Goal: Communication & Community: Answer question/provide support

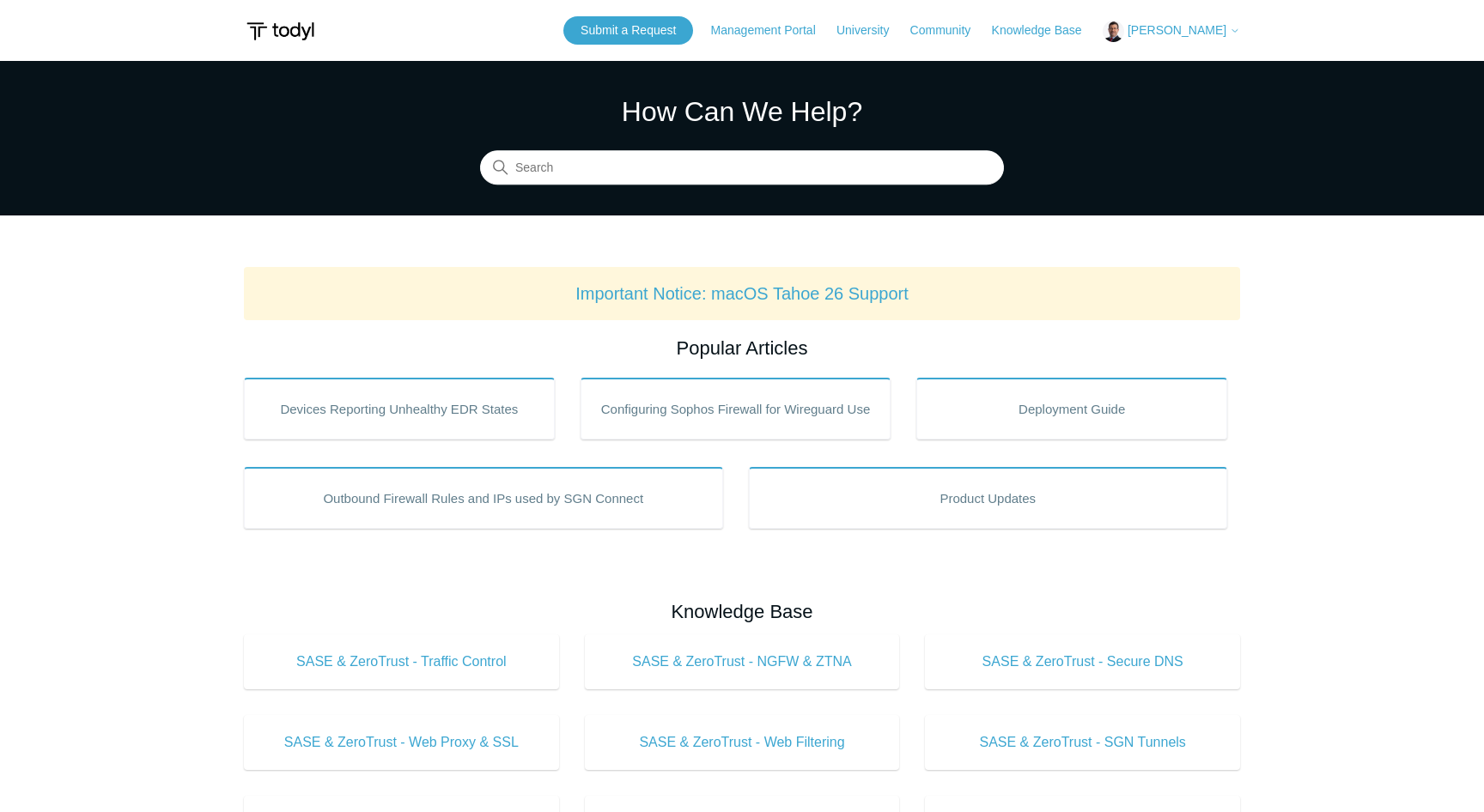
click at [276, 30] on img at bounding box center [280, 31] width 73 height 32
click at [284, 28] on img at bounding box center [280, 31] width 73 height 32
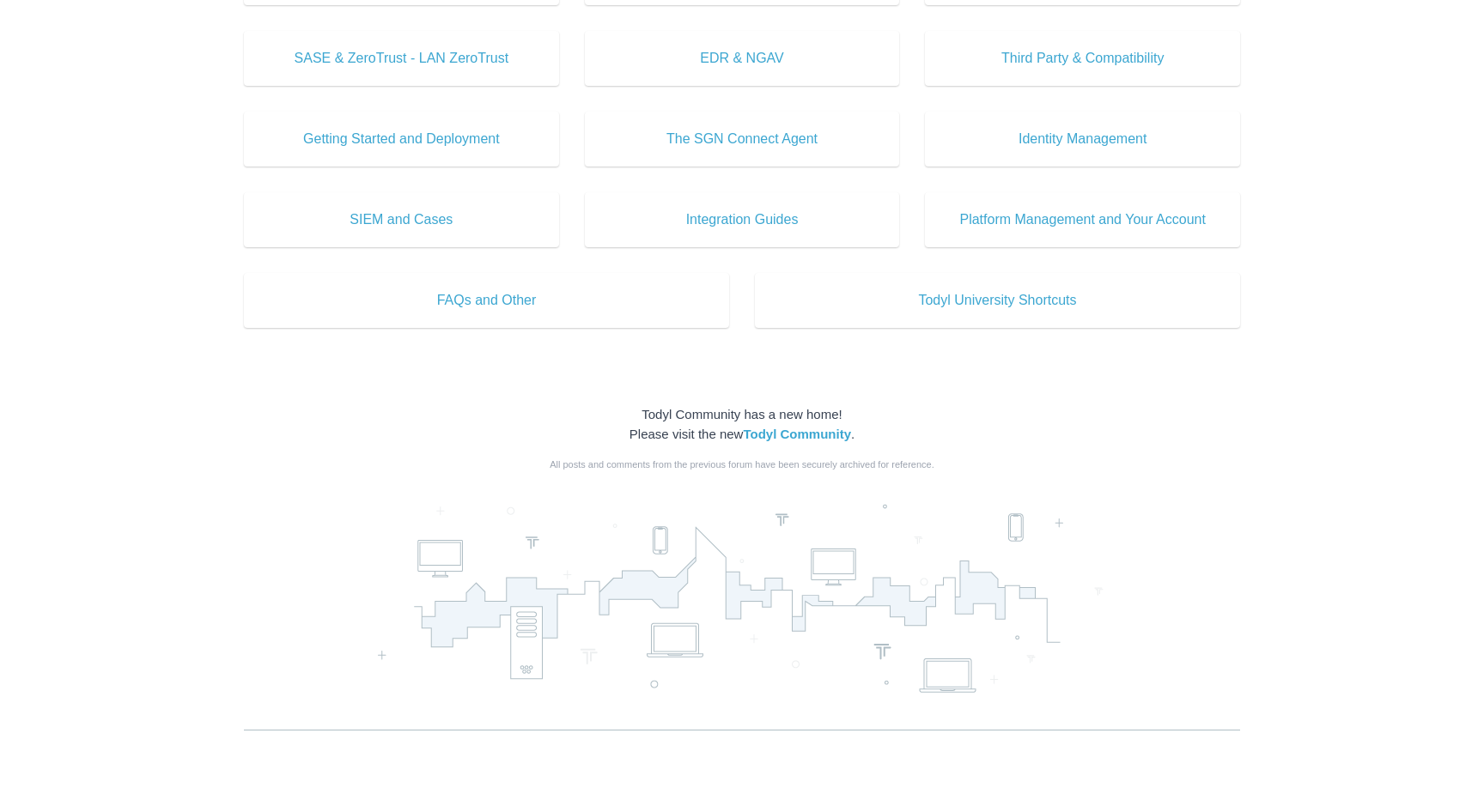
scroll to position [855, 0]
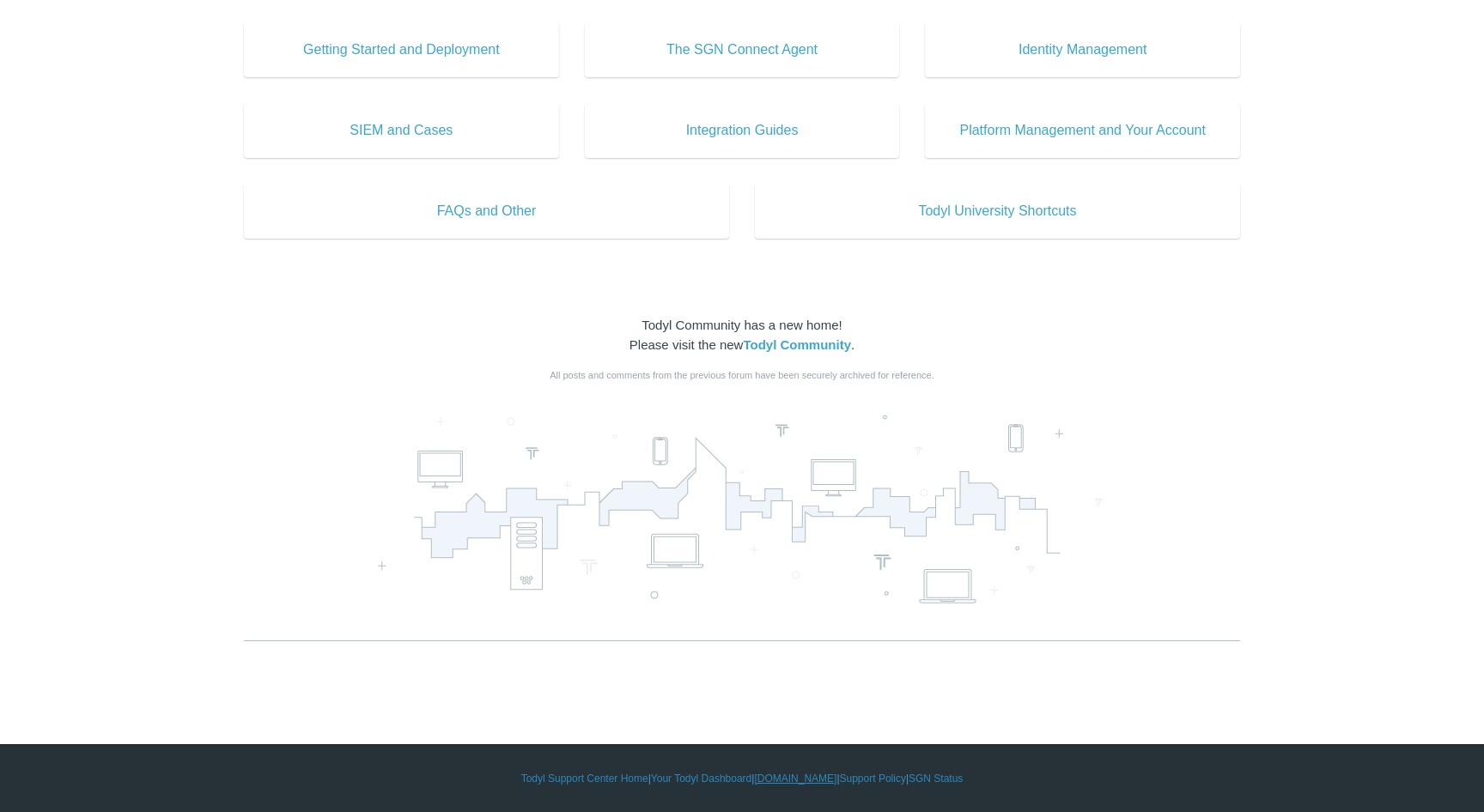
click at [809, 783] on link "[DOMAIN_NAME]" at bounding box center [795, 777] width 82 height 15
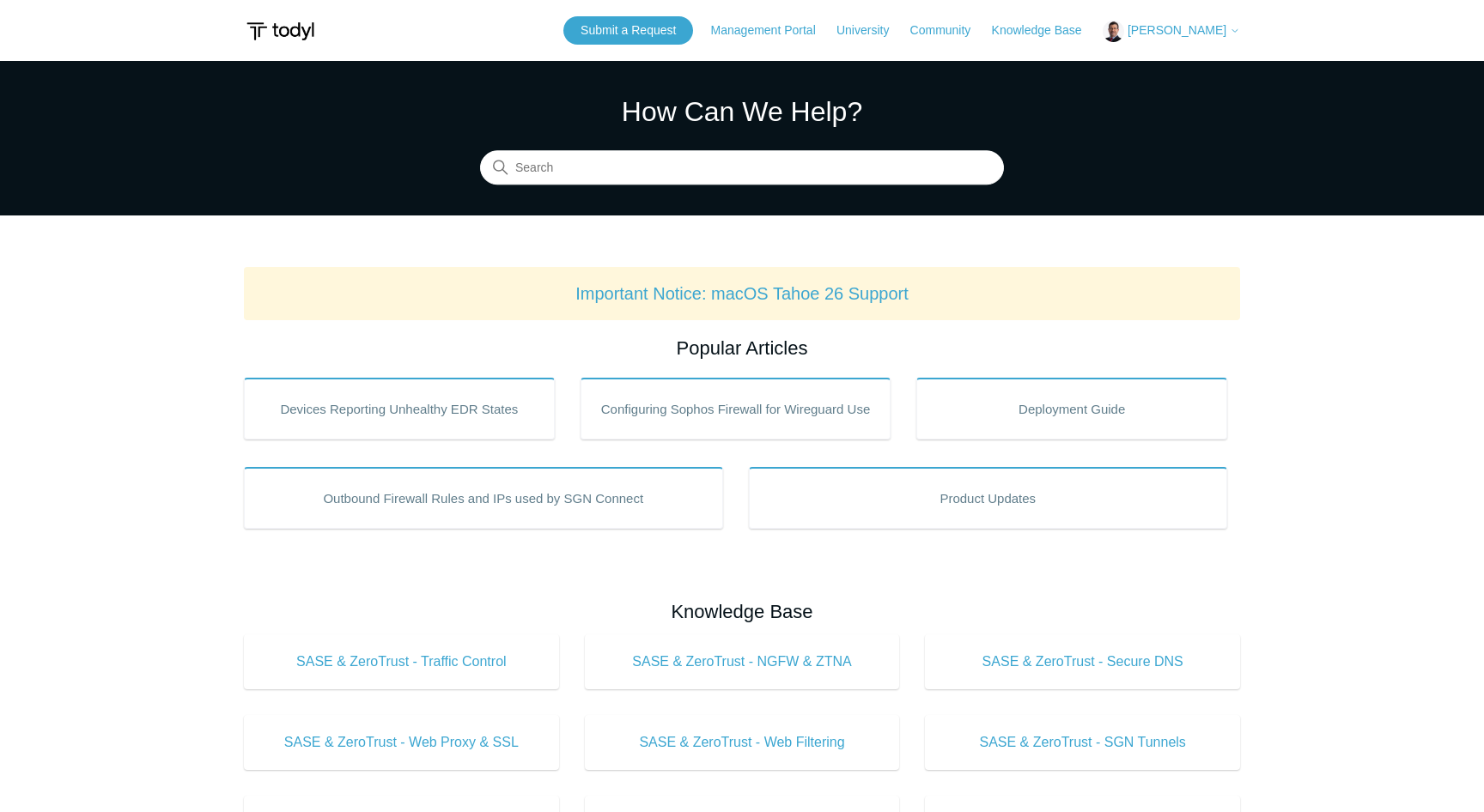
click at [1208, 31] on span "[PERSON_NAME]" at bounding box center [1177, 30] width 98 height 14
click at [1195, 66] on link "My Support Requests" at bounding box center [1187, 67] width 167 height 30
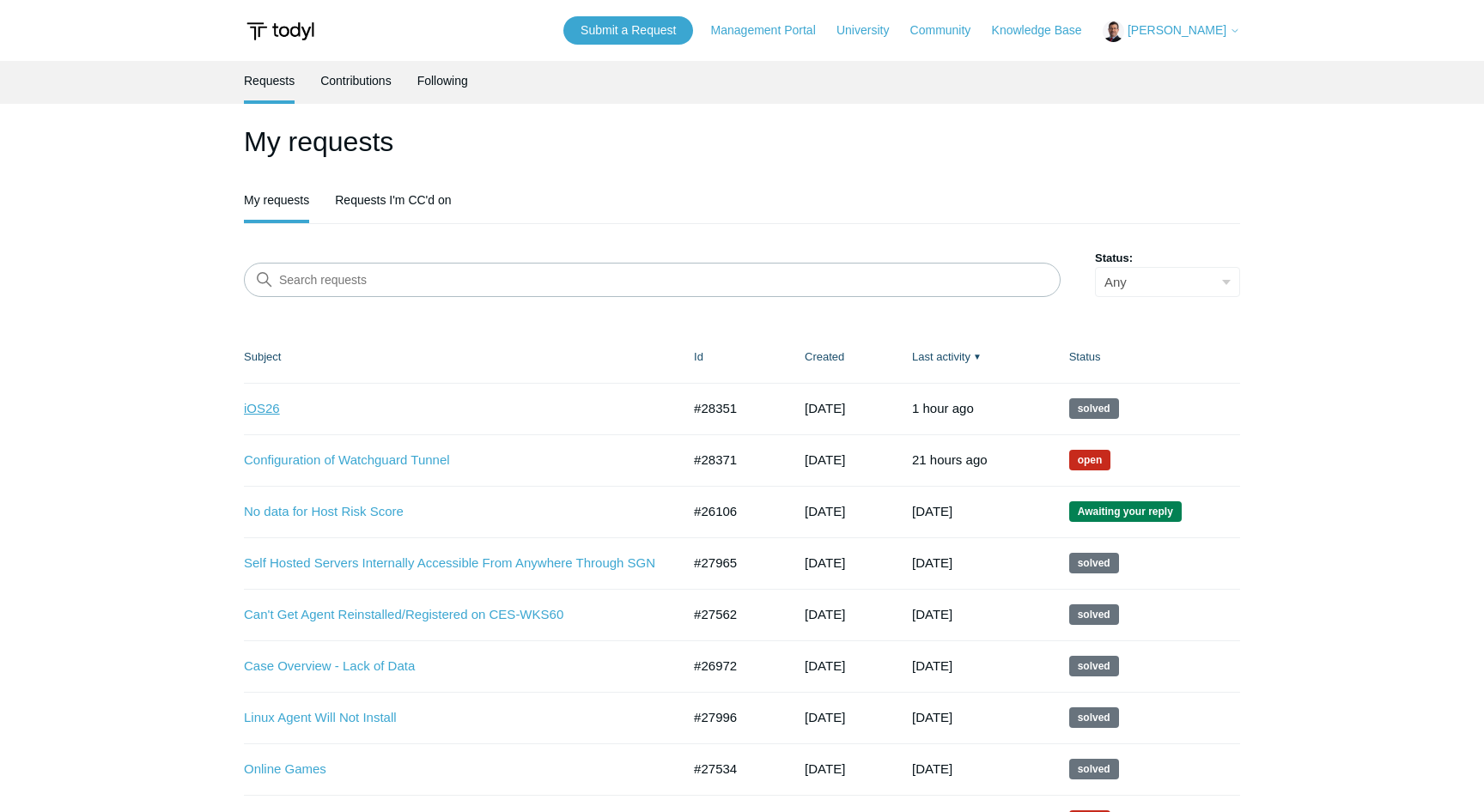
click at [268, 411] on link "iOS26" at bounding box center [449, 409] width 411 height 19
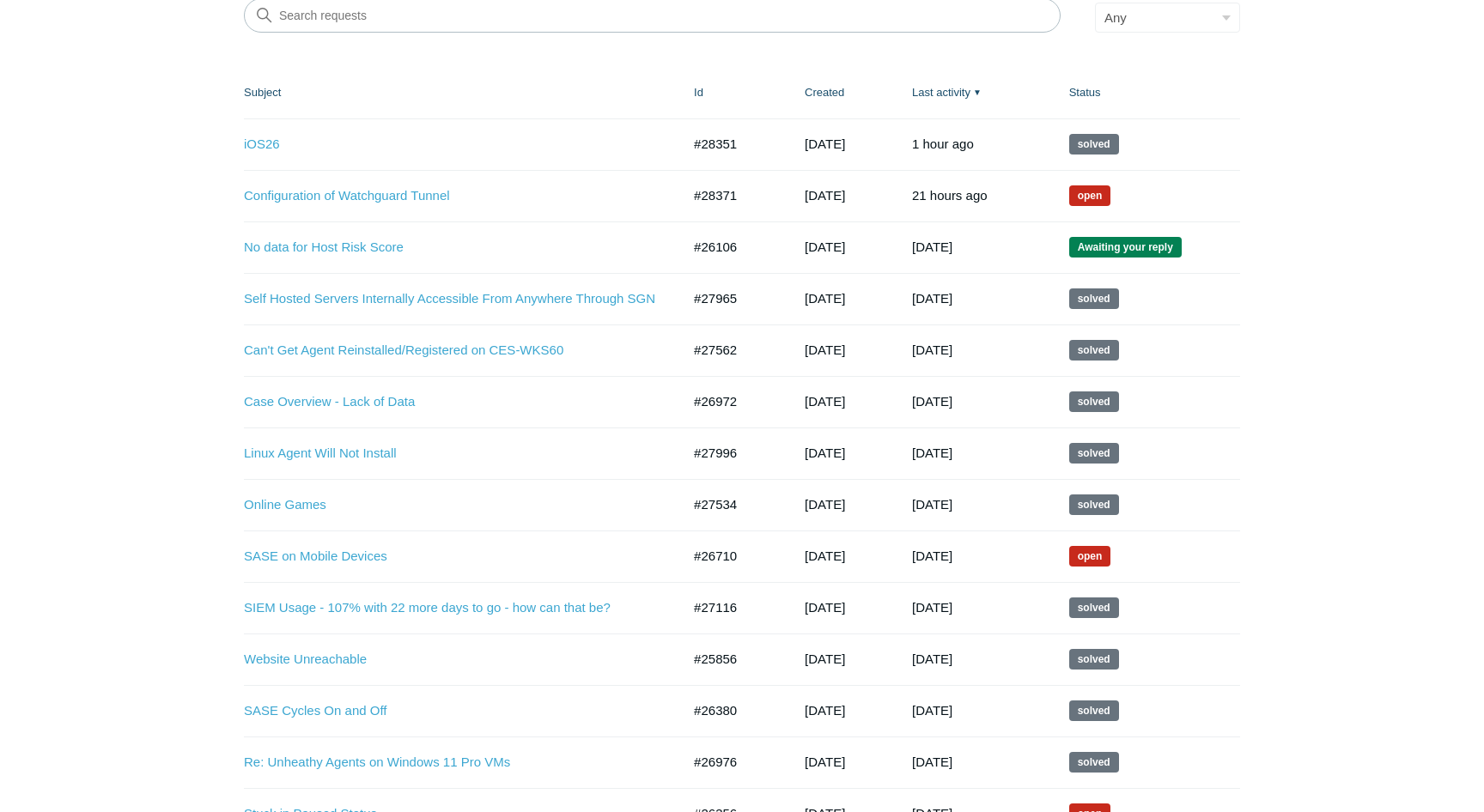
scroll to position [266, 0]
click at [396, 197] on link "Configuration of Watchguard Tunnel" at bounding box center [449, 195] width 411 height 19
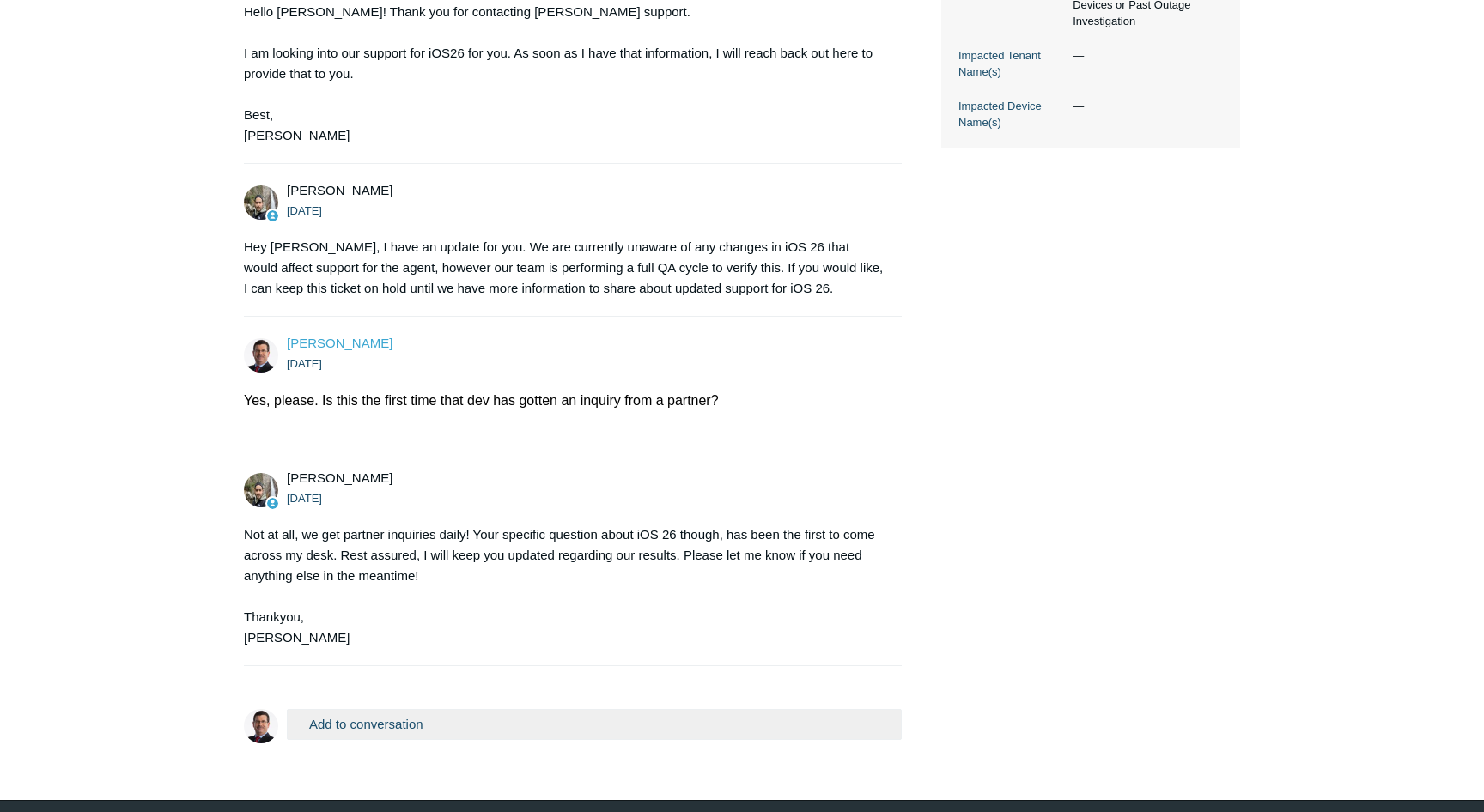
scroll to position [614, 0]
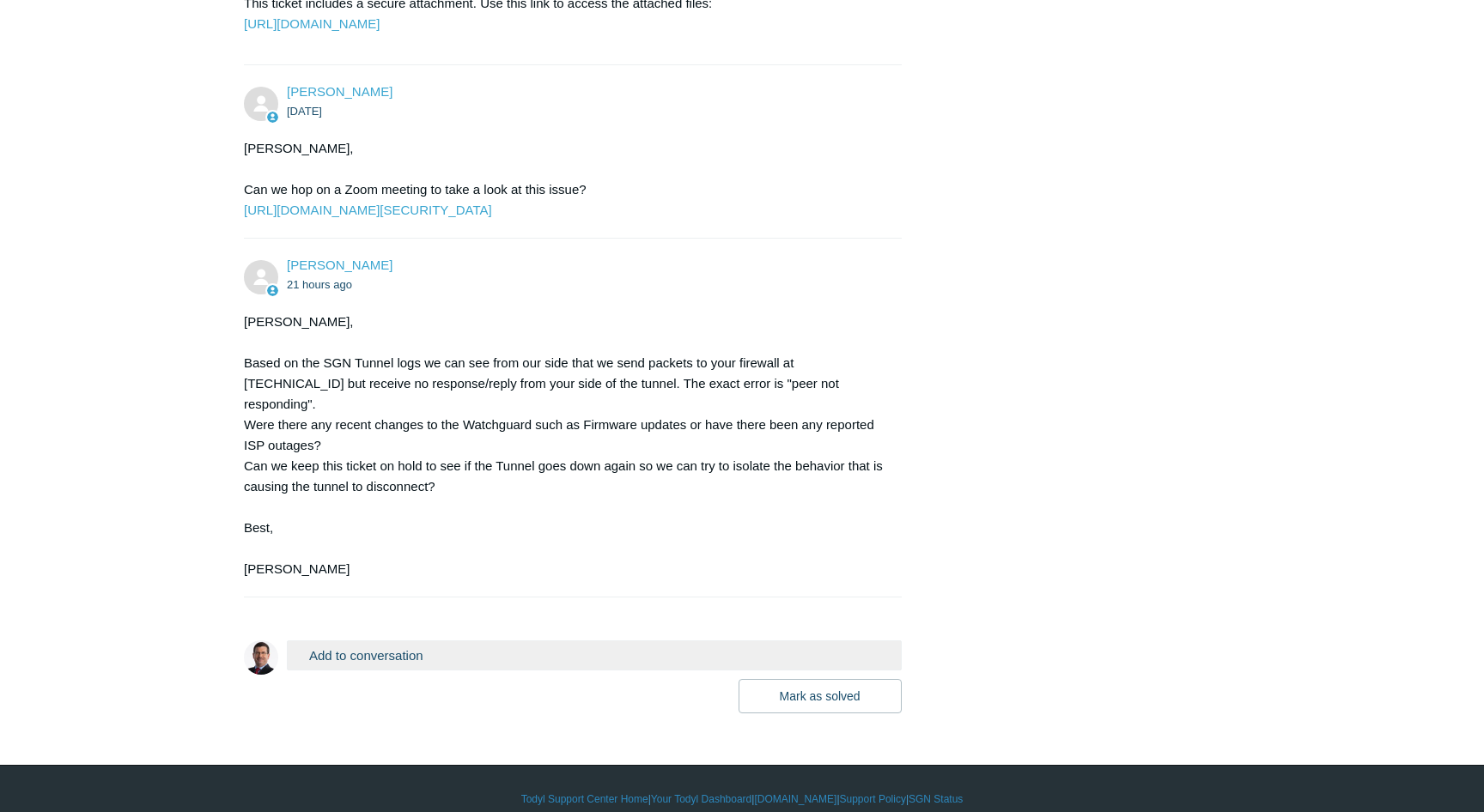
scroll to position [3196, 0]
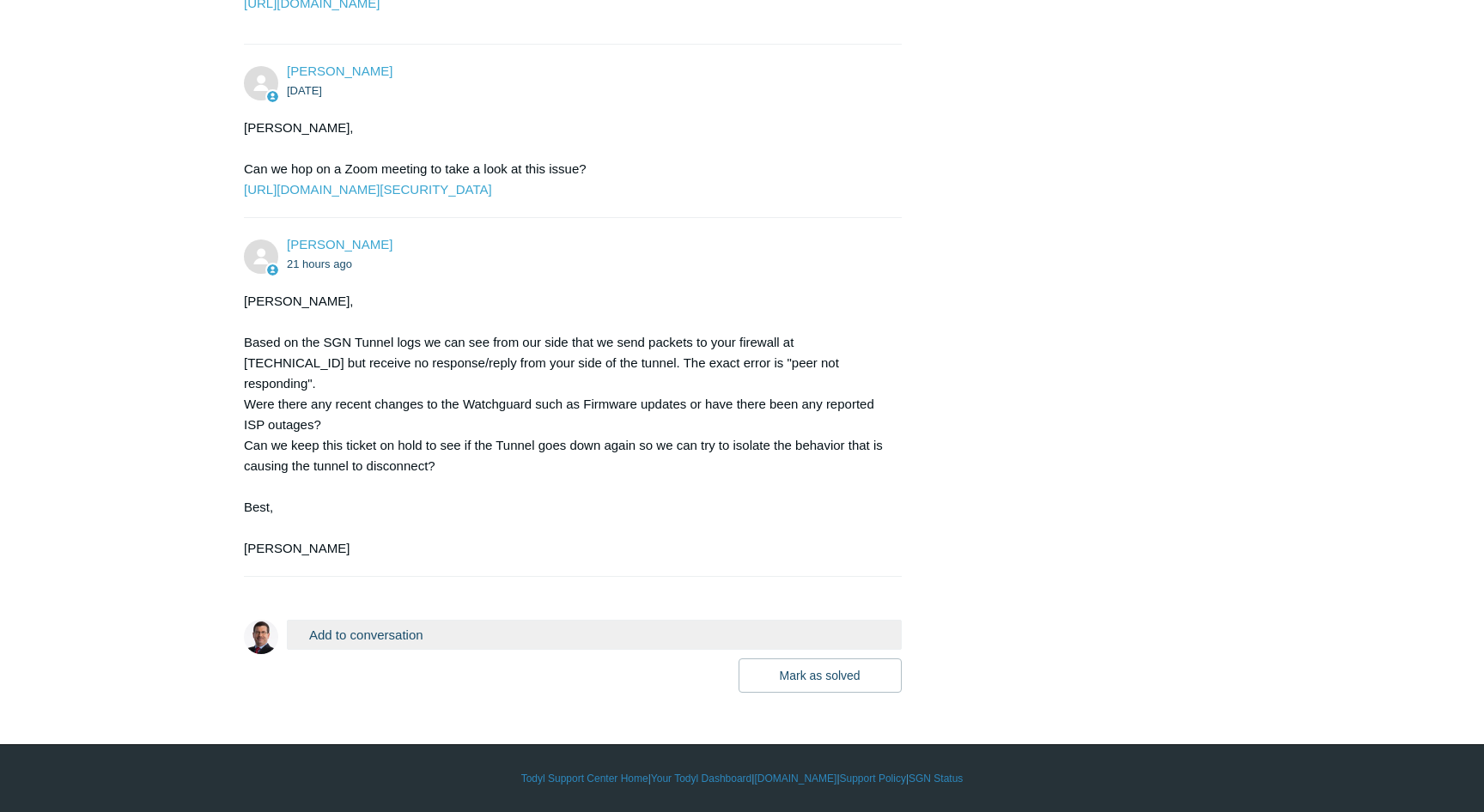
click at [380, 630] on button "Add to conversation" at bounding box center [594, 635] width 615 height 30
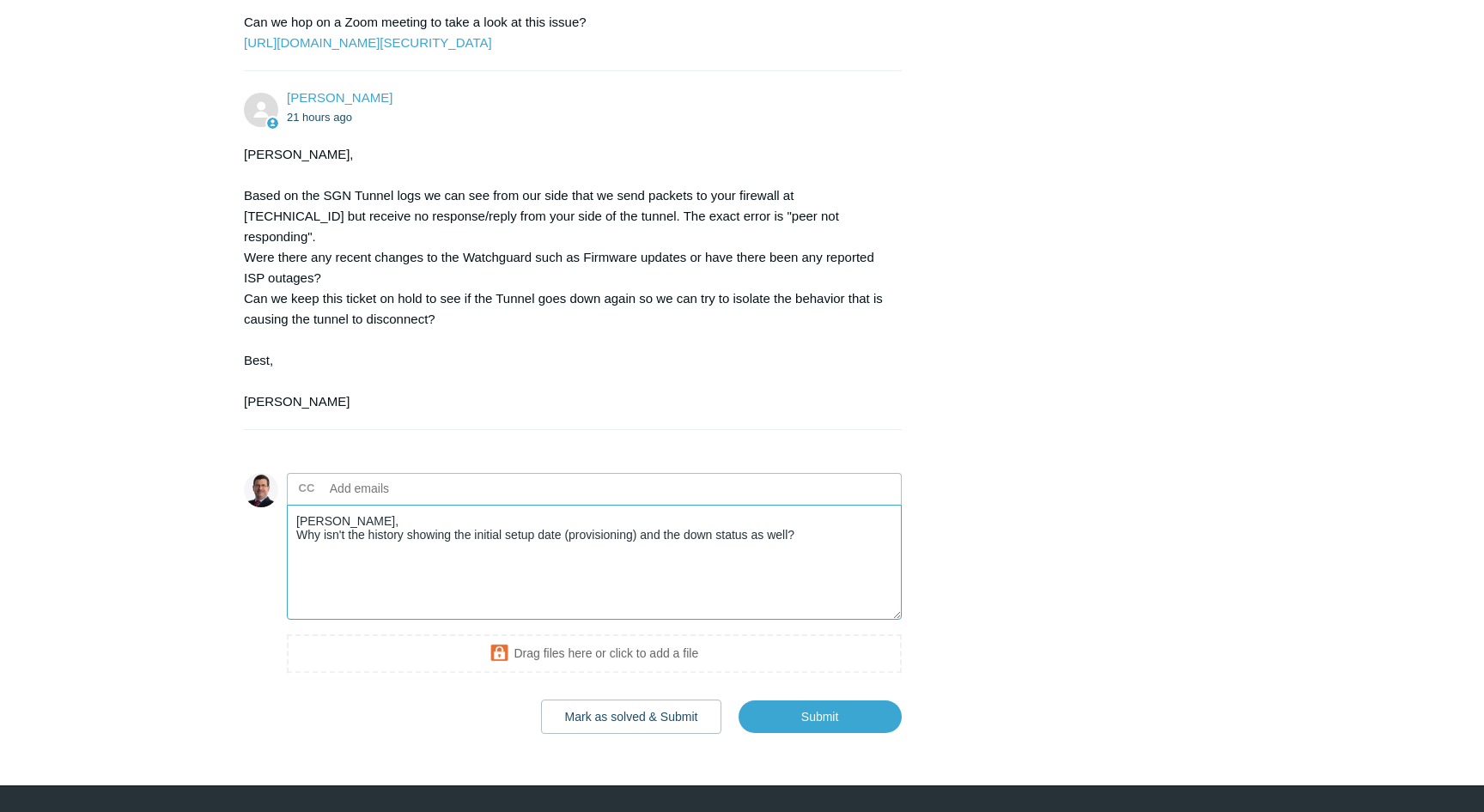
scroll to position [3382, 0]
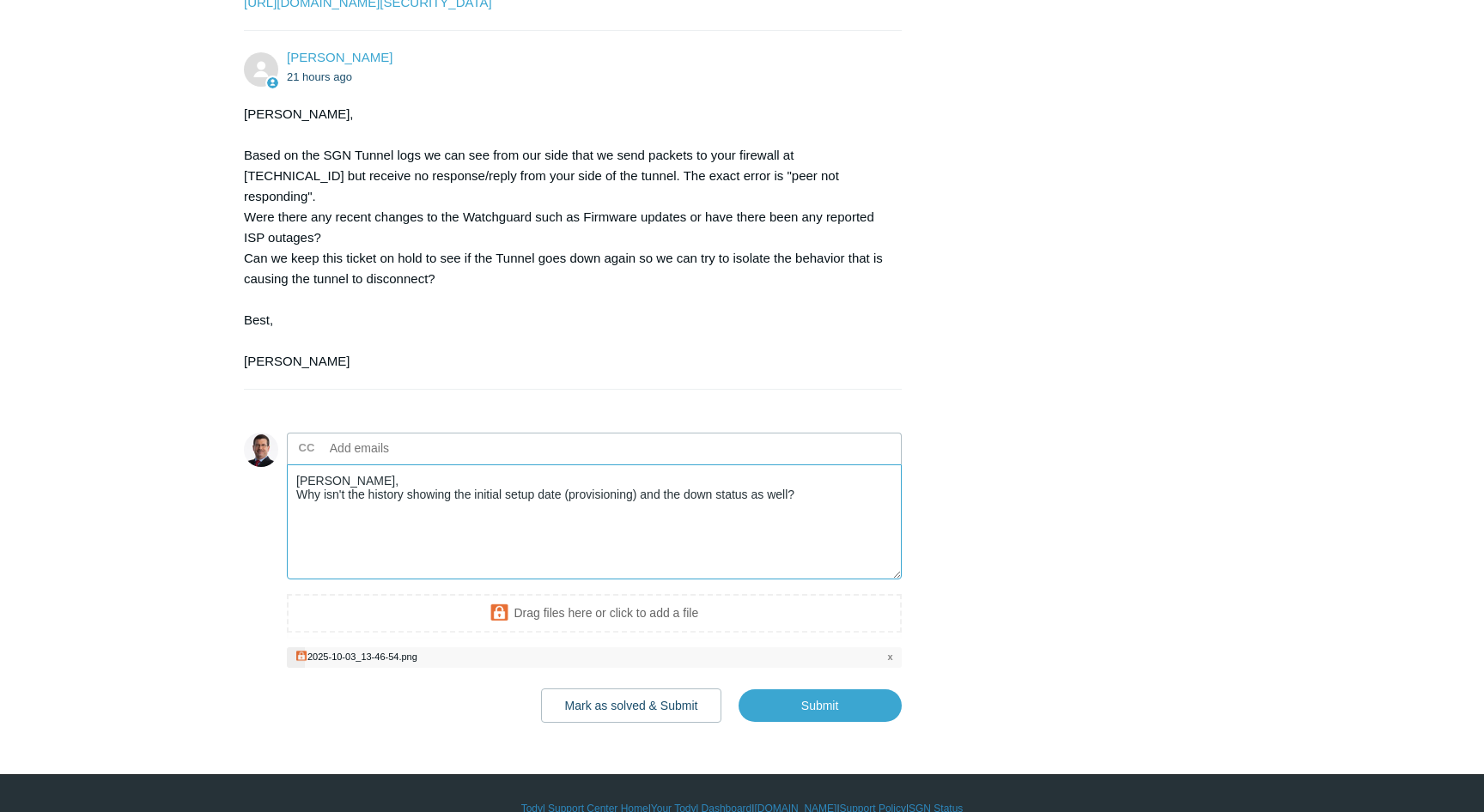
click at [369, 530] on textarea "Kris, Why isn't the history showing the initial setup date (provisioning) and t…" at bounding box center [594, 522] width 615 height 116
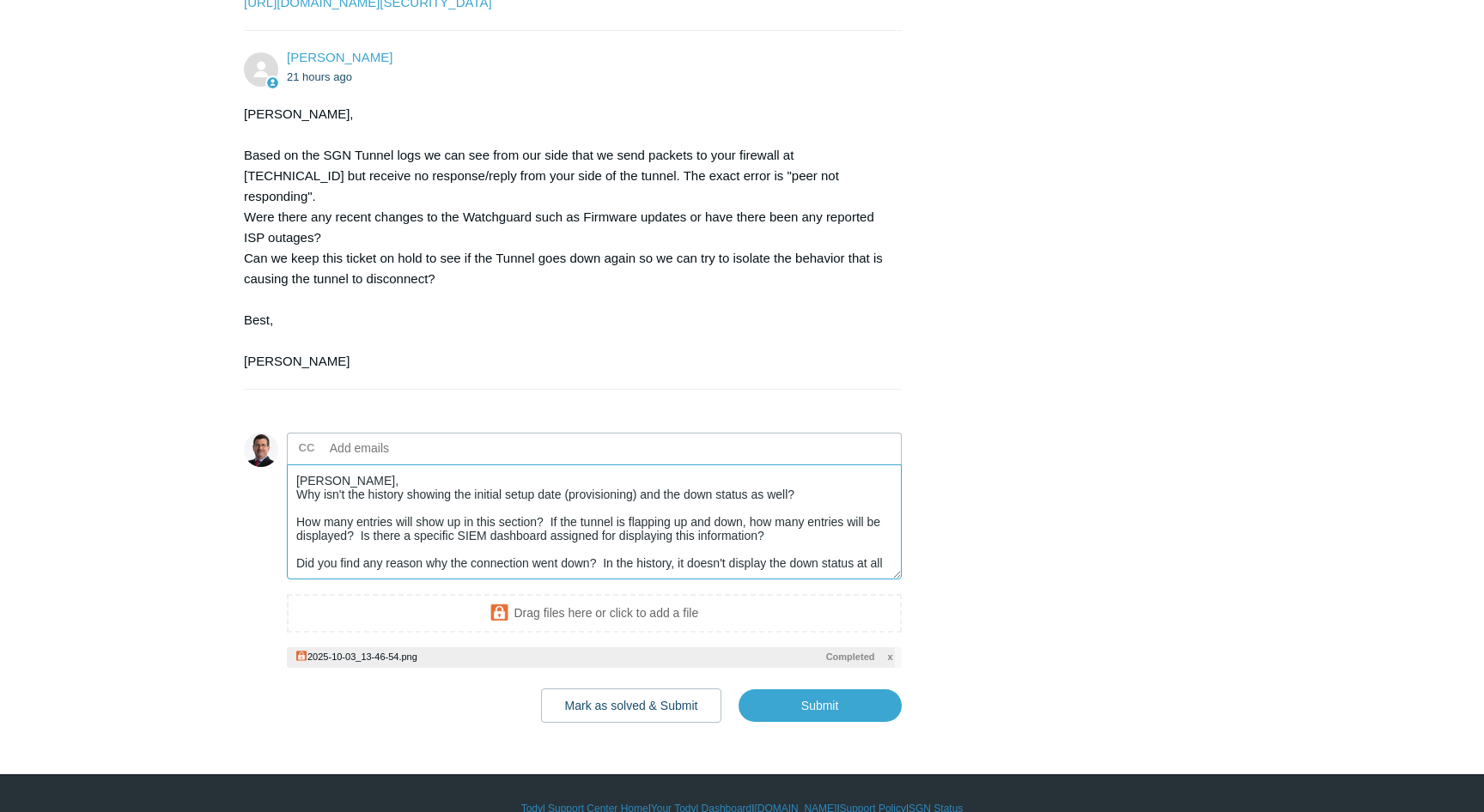
scroll to position [5, 0]
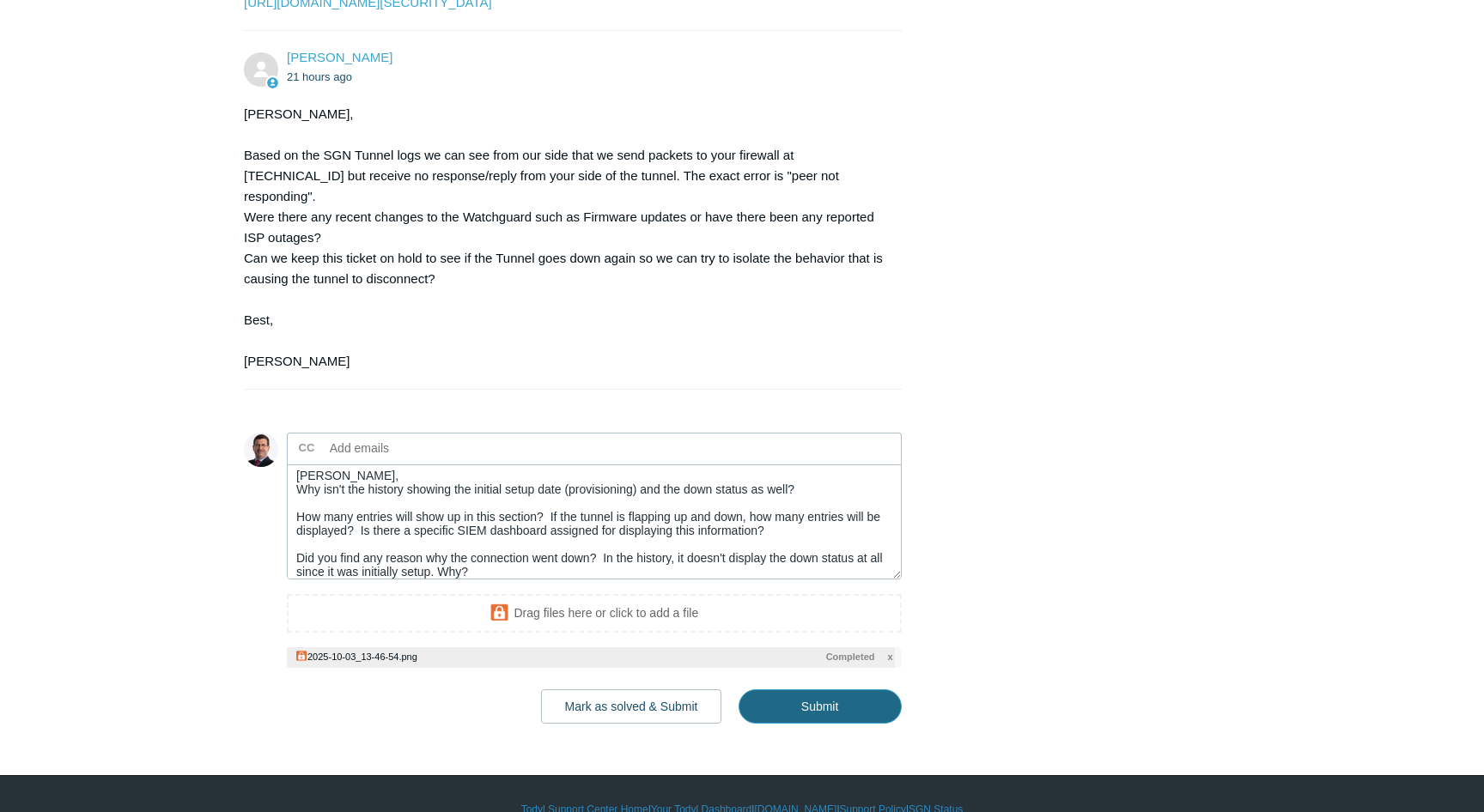
click at [826, 705] on input "Submit" at bounding box center [820, 706] width 163 height 35
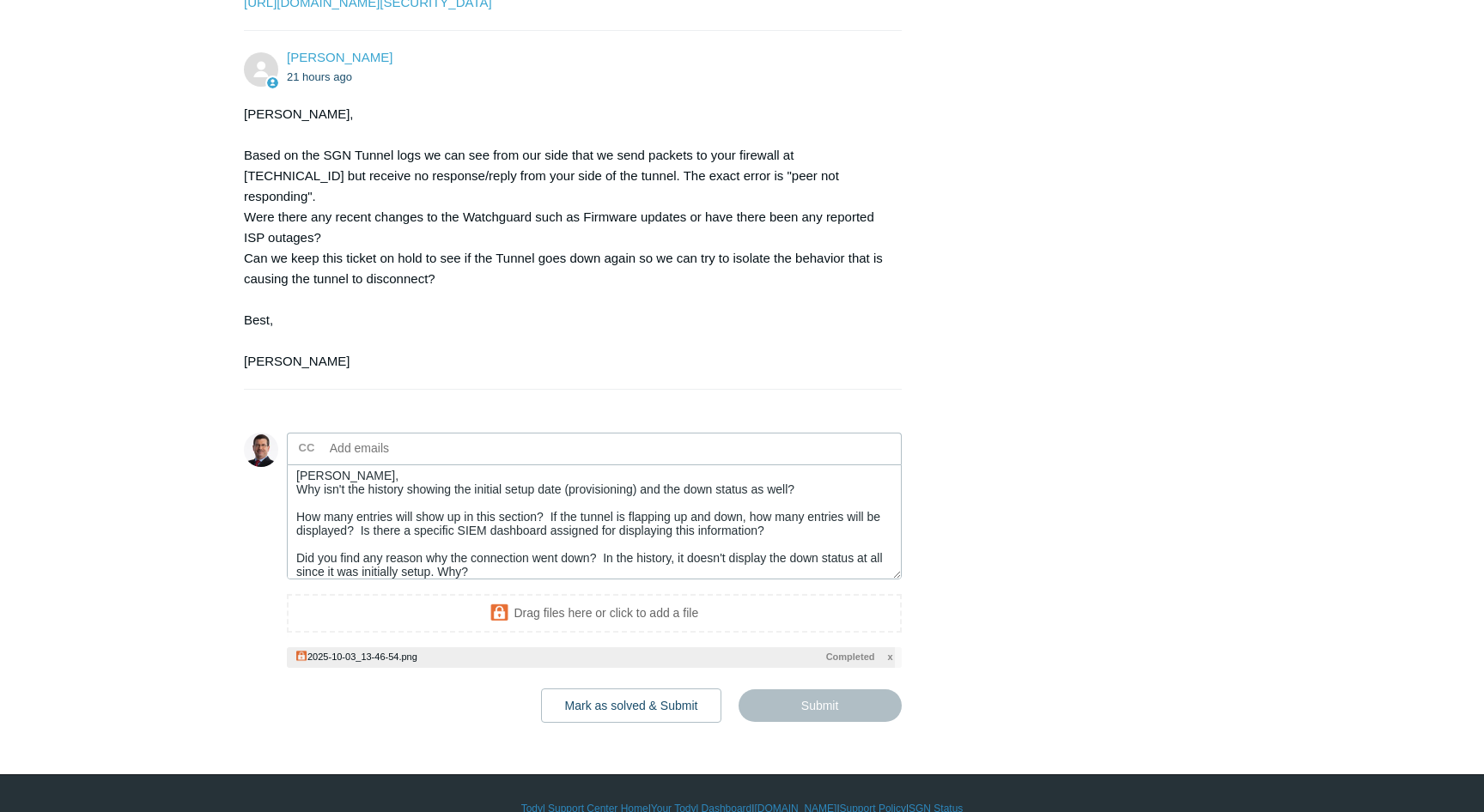
type textarea "Kris, Why isn't the history showing the initial setup date (provisioning) and t…"
